Goal: Check status: Check status

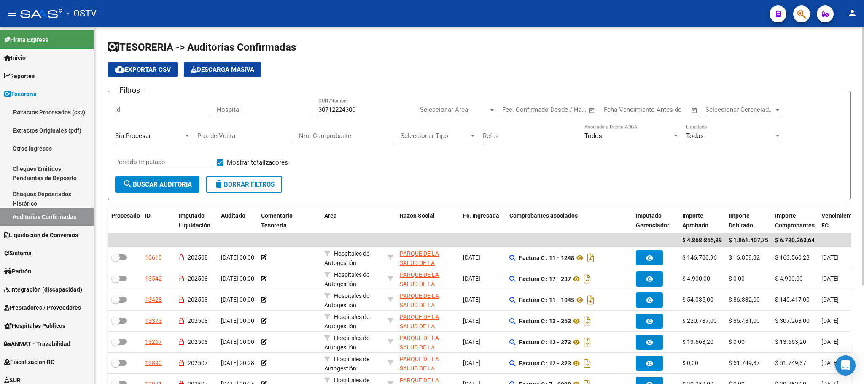
scroll to position [9, 0]
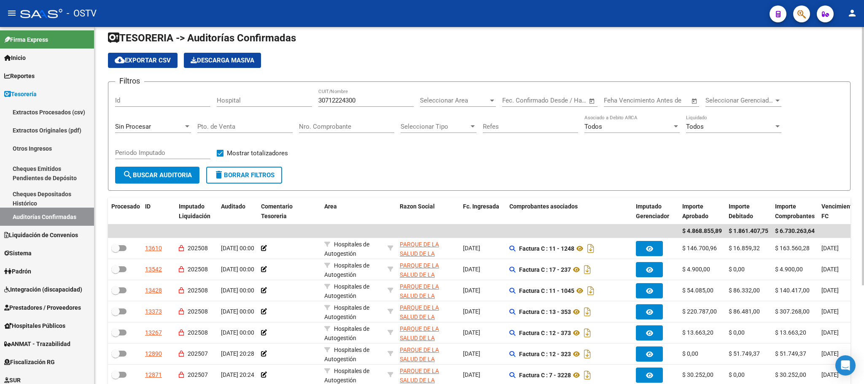
click at [150, 174] on span "search Buscar Auditoria" at bounding box center [157, 175] width 69 height 8
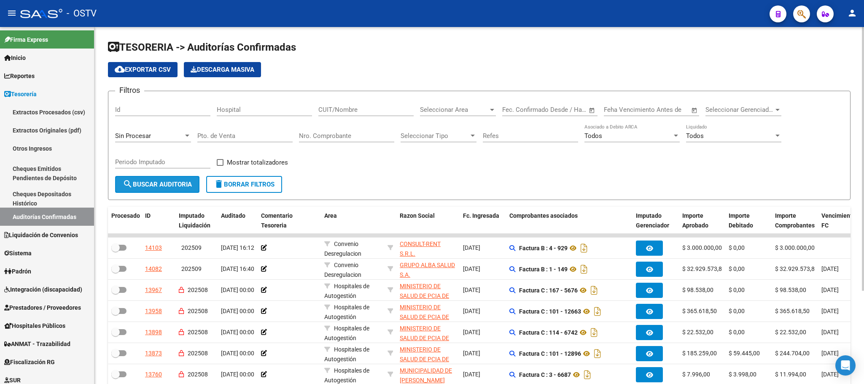
click at [186, 179] on button "search Buscar Auditoria" at bounding box center [157, 184] width 84 height 17
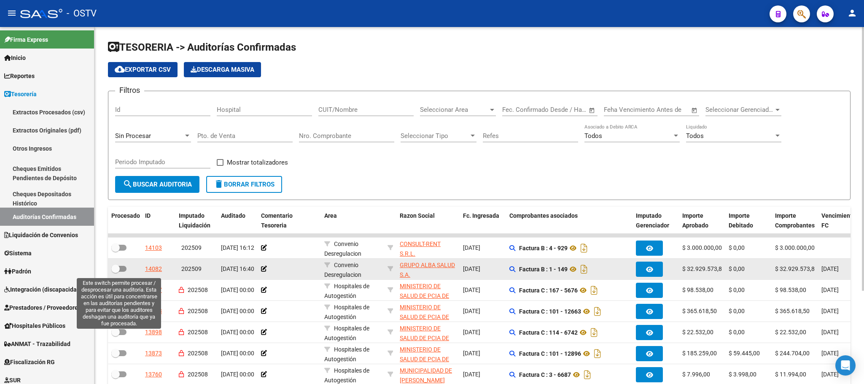
click at [121, 267] on span at bounding box center [118, 269] width 15 height 6
click at [116, 272] on input "checkbox" at bounding box center [115, 272] width 0 height 0
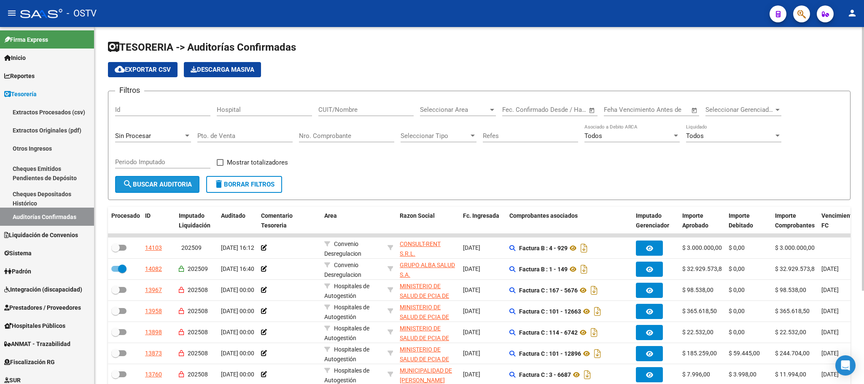
click at [157, 180] on span "search Buscar Auditoria" at bounding box center [157, 184] width 69 height 8
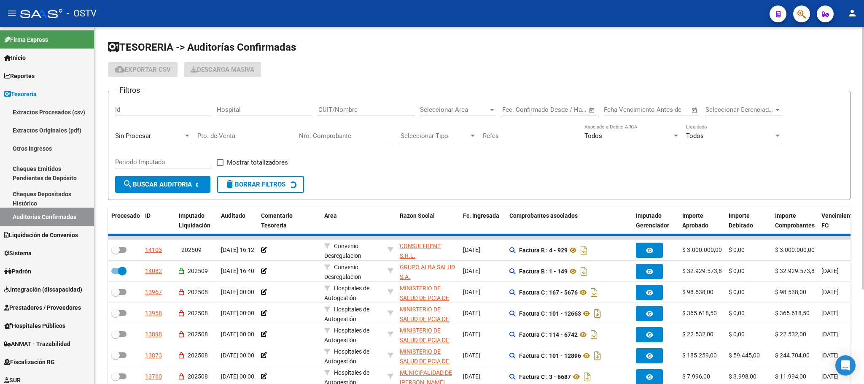
checkbox input "false"
